Goal: Task Accomplishment & Management: Use online tool/utility

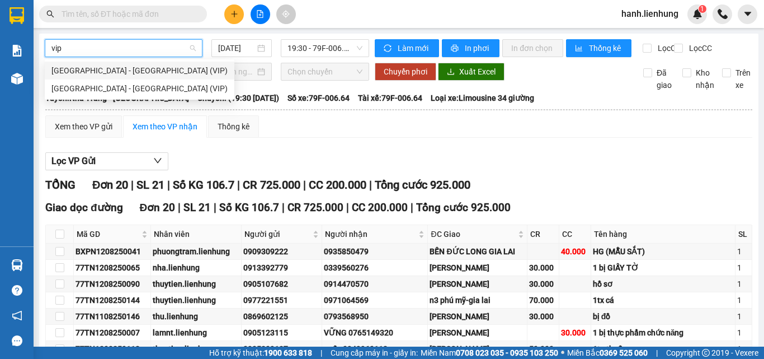
click at [109, 72] on div "[GEOGRAPHIC_DATA] - [GEOGRAPHIC_DATA] (VIP)" at bounding box center [139, 70] width 176 height 12
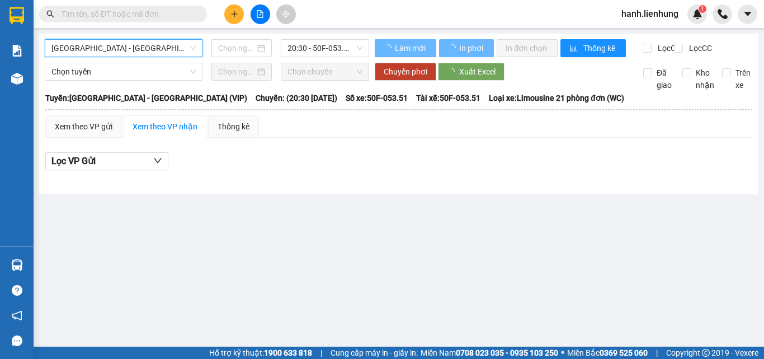
type input "[DATE]"
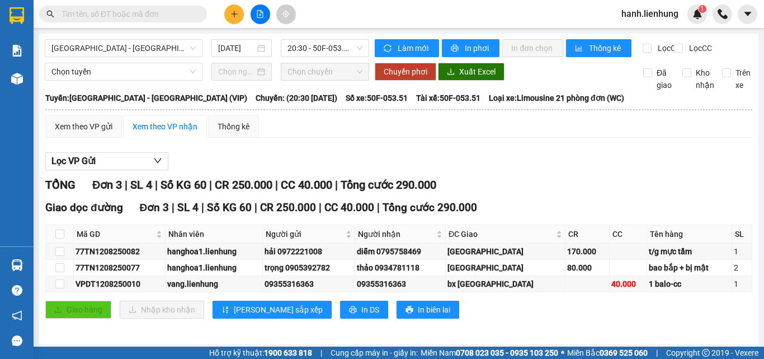
click at [301, 171] on div "Lọc VP Gửi TỔNG Đơn 3 | SL 4 | Số KG 60 | CR 250.000 | CC 40.000 | Tổng cước 2…" at bounding box center [398, 240] width 707 height 186
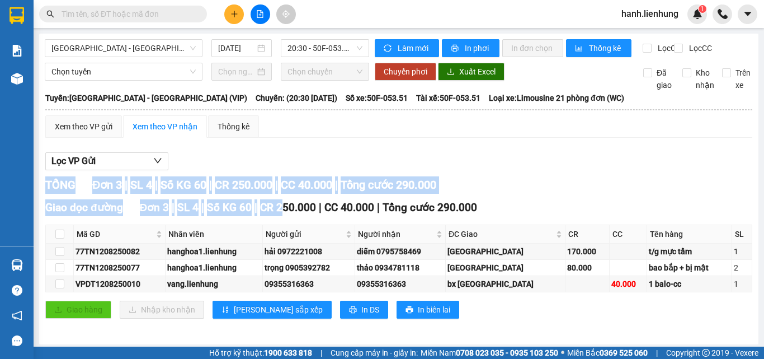
click at [592, 182] on div "Lọc VP Gửi TỔNG Đơn 3 | SL 4 | Số KG 60 | CR 250.000 | CC 40.000 | Tổng cước 2…" at bounding box center [398, 240] width 707 height 186
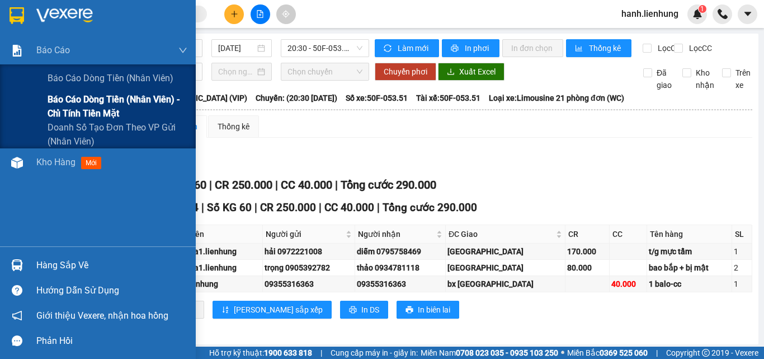
click at [69, 109] on span "Báo cáo dòng tiền (nhân viên) - chỉ tính tiền mặt" at bounding box center [118, 106] width 140 height 28
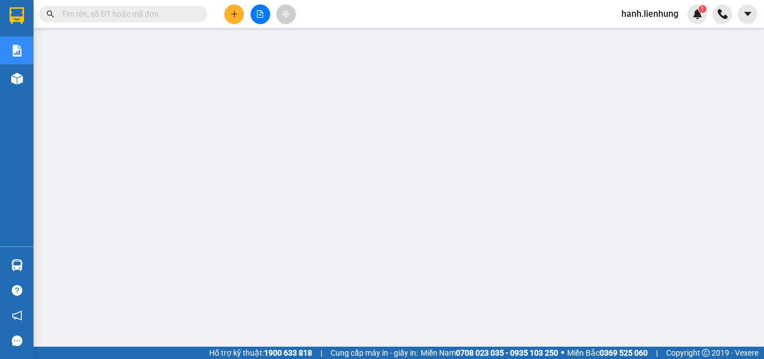
click at [665, 13] on span "hanh.lienhung" at bounding box center [650, 14] width 75 height 14
click at [643, 34] on span "Đăng xuất" at bounding box center [654, 35] width 51 height 12
